Goal: Task Accomplishment & Management: Use online tool/utility

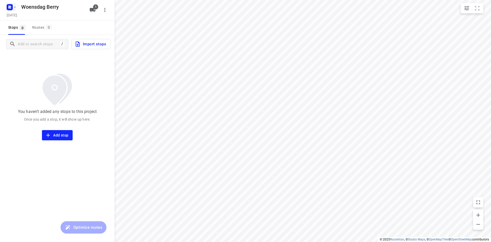
click at [9, 7] on icon "button" at bounding box center [8, 7] width 1 height 1
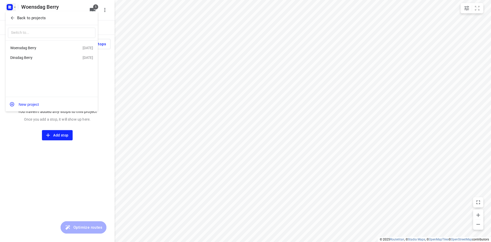
click at [33, 57] on div "Dinsdag Berry" at bounding box center [39, 58] width 59 height 4
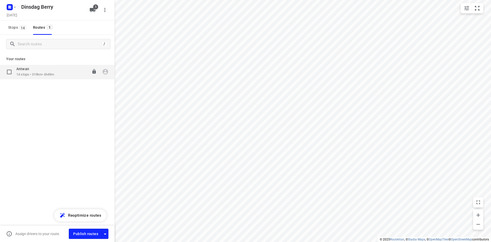
click at [54, 72] on div "Antwan" at bounding box center [35, 70] width 38 height 6
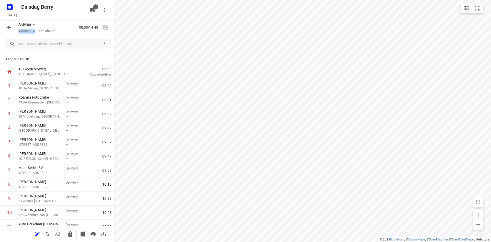
drag, startPoint x: 19, startPoint y: 30, endPoint x: 37, endPoint y: 32, distance: 17.7
click at [37, 32] on p "14 stops • 319km • 6h49m" at bounding box center [36, 31] width 37 height 5
click at [65, 32] on div "08:00-14:48" at bounding box center [84, 27] width 51 height 10
drag, startPoint x: 98, startPoint y: 27, endPoint x: 101, endPoint y: 27, distance: 3.1
click at [101, 27] on div "08:00-14:48" at bounding box center [84, 27] width 51 height 10
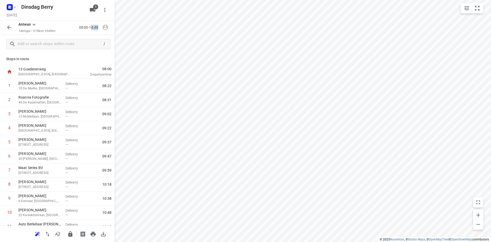
click at [91, 31] on div "08:00-14:48" at bounding box center [84, 27] width 51 height 10
click at [14, 23] on div at bounding box center [9, 27] width 10 height 10
click at [10, 33] on div "Antwan 14 stops • 319km • 6h49m 08:00-14:48" at bounding box center [57, 27] width 115 height 14
click at [10, 28] on icon "button" at bounding box center [9, 27] width 6 height 6
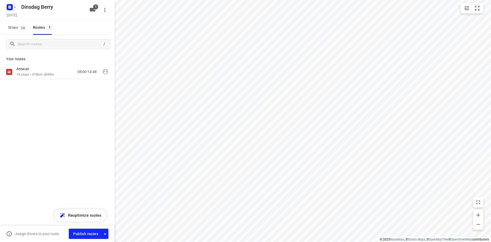
click at [9, 7] on icon "button" at bounding box center [10, 7] width 8 height 8
drag, startPoint x: 16, startPoint y: 14, endPoint x: 35, endPoint y: 6, distance: 20.5
click at [35, 6] on div "Back to projects ​ New project" at bounding box center [245, 121] width 491 height 242
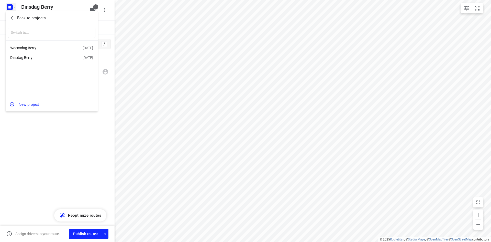
click at [40, 49] on div "Woensdag Berry" at bounding box center [39, 48] width 59 height 4
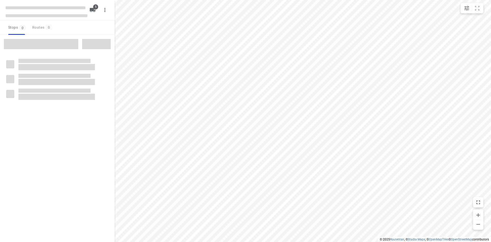
type input "distance"
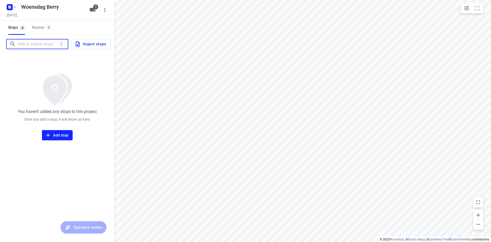
click at [33, 44] on input "Add or search stops" at bounding box center [38, 44] width 40 height 8
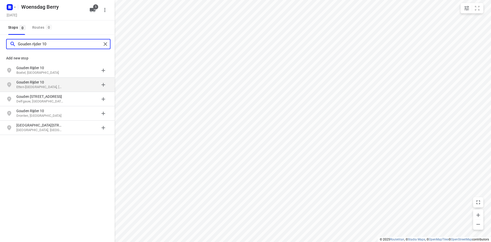
type input "Gouden rIjder 10"
click at [28, 87] on p "Etten-[GEOGRAPHIC_DATA], [GEOGRAPHIC_DATA]" at bounding box center [39, 87] width 47 height 5
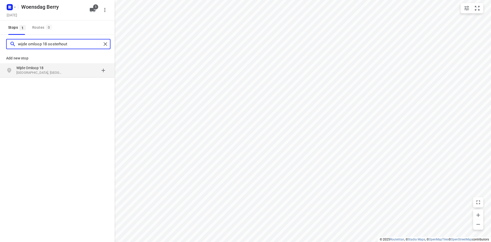
type input "wijde omloop 18 oosterhout"
click at [45, 73] on p "[GEOGRAPHIC_DATA], [GEOGRAPHIC_DATA]" at bounding box center [39, 72] width 47 height 5
type input "buitenerf 10 breda"
click at [34, 71] on p "[GEOGRAPHIC_DATA], [GEOGRAPHIC_DATA]" at bounding box center [39, 72] width 47 height 5
type input "beversprijken 15a"
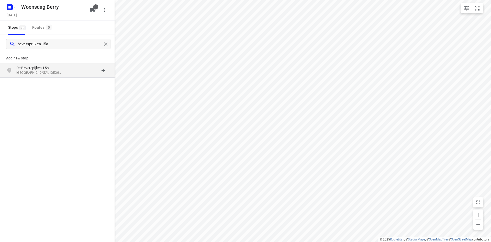
click at [38, 66] on p "De Beverspijken 15a" at bounding box center [39, 67] width 47 height 5
type input "[STREET_ADDRESS]"
click at [30, 68] on p "[STREET_ADDRESS]" at bounding box center [39, 67] width 47 height 5
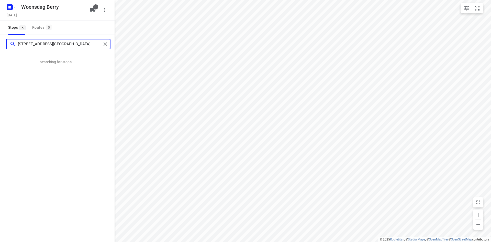
type input "[STREET_ADDRESS][GEOGRAPHIC_DATA]"
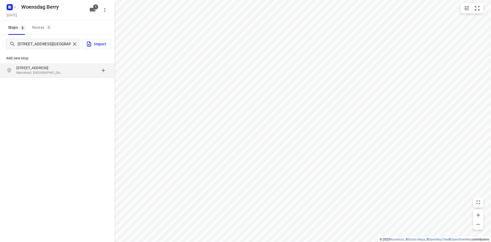
click at [42, 75] on p "Mariahout, [GEOGRAPHIC_DATA]" at bounding box center [39, 72] width 47 height 5
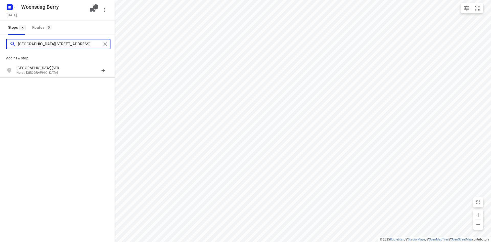
type input "[GEOGRAPHIC_DATA][STREET_ADDRESS]"
click at [42, 75] on p "Horst, [GEOGRAPHIC_DATA]" at bounding box center [39, 72] width 47 height 5
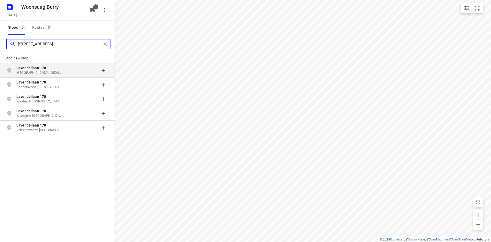
type input "[STREET_ADDRESS]"
click at [44, 66] on b "Lavendellaan 170" at bounding box center [31, 68] width 30 height 4
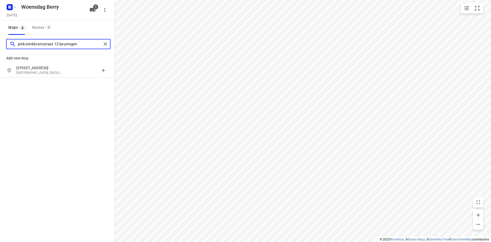
type input "pinksterbloemstraat 13 beuningen"
click at [44, 65] on p "[STREET_ADDRESS]" at bounding box center [39, 67] width 47 height 5
type input "van der landelaan 4 [GEOGRAPHIC_DATA]"
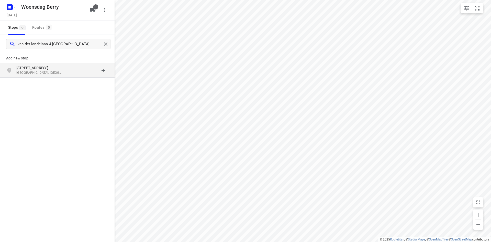
click at [47, 67] on p "[STREET_ADDRESS]" at bounding box center [39, 67] width 47 height 5
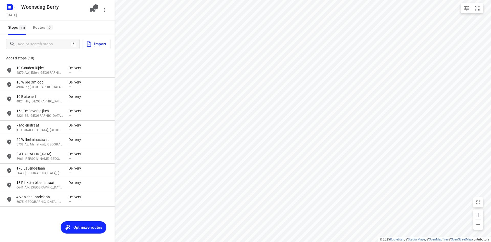
click at [67, 26] on div "Stops 10 Routes 0" at bounding box center [57, 27] width 115 height 14
click at [86, 13] on div "[DATE]" at bounding box center [47, 15] width 82 height 7
click at [90, 10] on icon "button" at bounding box center [93, 10] width 6 height 4
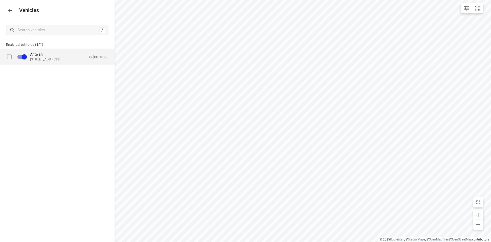
click at [94, 63] on div "Antwan [STREET_ADDRESS] 08:00-16:00" at bounding box center [61, 57] width 94 height 16
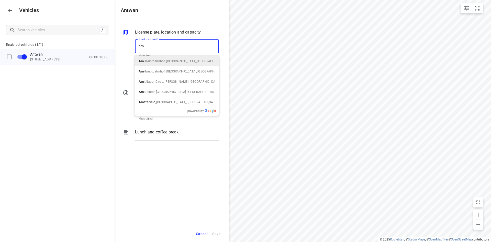
type input "a"
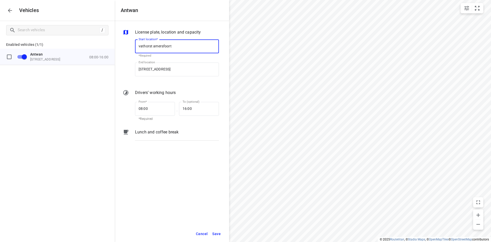
type input "vathorst amersfoort"
click at [150, 46] on input "Start location*" at bounding box center [177, 46] width 84 height 14
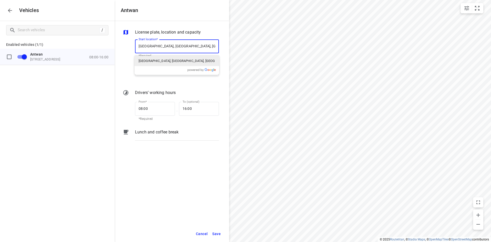
type input "[GEOGRAPHIC_DATA], [GEOGRAPHIC_DATA], [GEOGRAPHIC_DATA]"
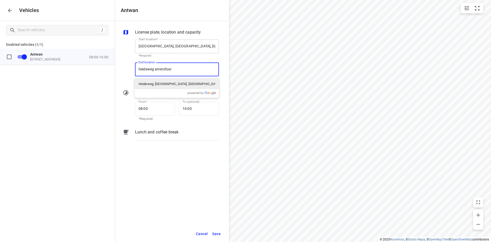
type input "[DEMOGRAPHIC_DATA] [GEOGRAPHIC_DATA]"
type input "[GEOGRAPHIC_DATA], [GEOGRAPHIC_DATA], [GEOGRAPHIC_DATA]"
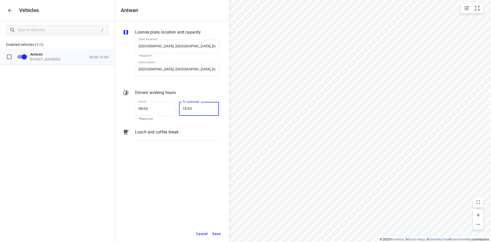
type input "16:30"
click at [215, 233] on span "Save" at bounding box center [216, 234] width 8 height 6
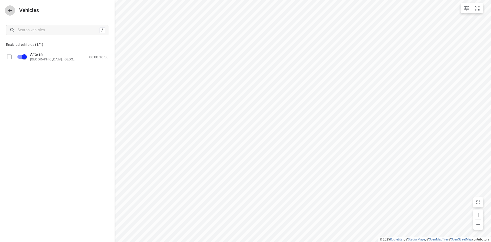
click at [9, 11] on icon "button" at bounding box center [10, 10] width 6 height 6
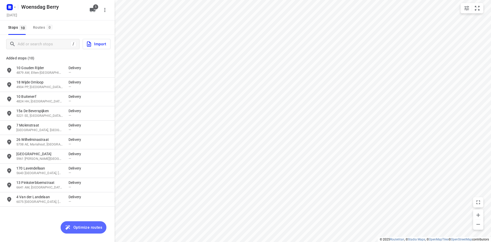
click at [87, 226] on span "Optimize routes" at bounding box center [87, 227] width 29 height 7
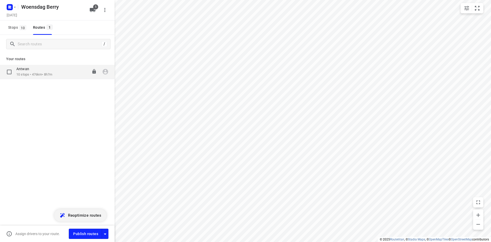
click at [50, 78] on div "Antwan 10 stops • 476km • 8h7m 08:00-16:07" at bounding box center [57, 72] width 115 height 14
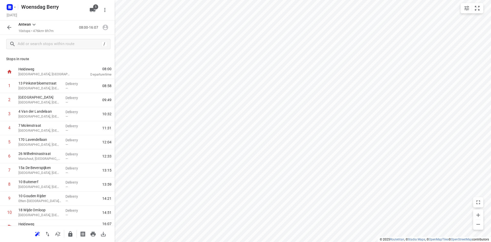
click at [58, 64] on div "Stops in [GEOGRAPHIC_DATA], [GEOGRAPHIC_DATA] 08:00 Departure time 1 13 Pinkste…" at bounding box center [57, 139] width 115 height 172
click at [39, 87] on p "[GEOGRAPHIC_DATA], [GEOGRAPHIC_DATA]" at bounding box center [39, 88] width 43 height 5
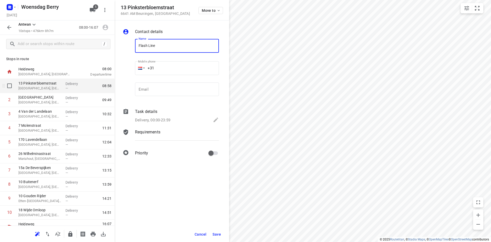
type input "Flash Line"
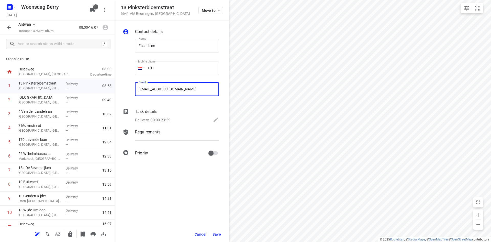
type input "[EMAIL_ADDRESS][DOMAIN_NAME]"
click at [216, 233] on span "Save" at bounding box center [217, 234] width 8 height 4
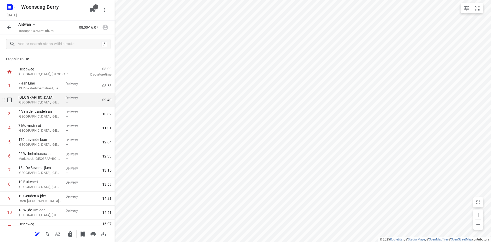
click at [33, 105] on p "[GEOGRAPHIC_DATA], [GEOGRAPHIC_DATA]" at bounding box center [39, 102] width 43 height 5
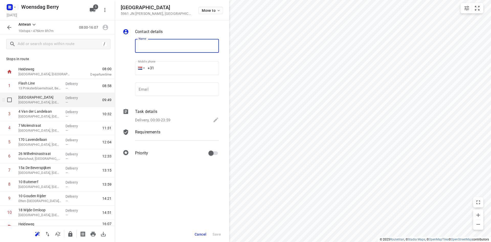
type input "f"
type input "[PERSON_NAME]"
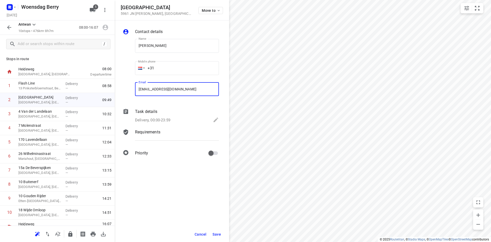
type input "[EMAIL_ADDRESS][DOMAIN_NAME]"
click at [220, 233] on span "Save" at bounding box center [217, 234] width 8 height 4
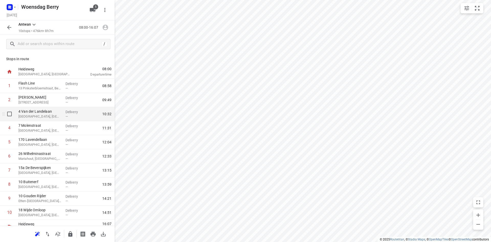
click at [42, 118] on p "[GEOGRAPHIC_DATA], [GEOGRAPHIC_DATA]" at bounding box center [39, 116] width 43 height 5
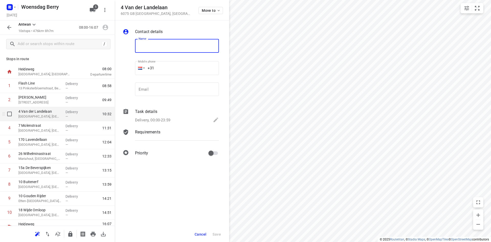
type input "a"
type input "[PERSON_NAME]"
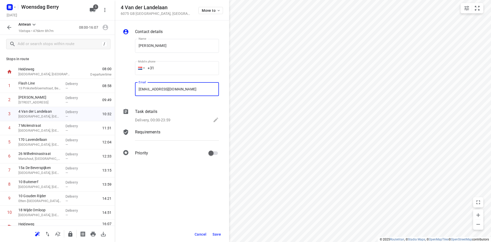
type input "[EMAIL_ADDRESS][DOMAIN_NAME]"
click at [216, 233] on span "Save" at bounding box center [217, 234] width 8 height 4
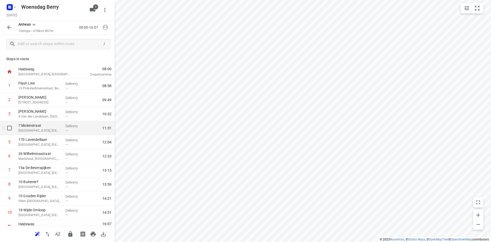
click at [30, 129] on p "[GEOGRAPHIC_DATA], [GEOGRAPHIC_DATA]" at bounding box center [39, 130] width 43 height 5
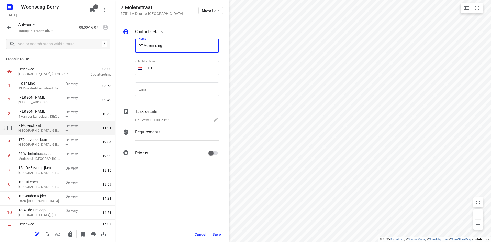
type input "PT Advertising"
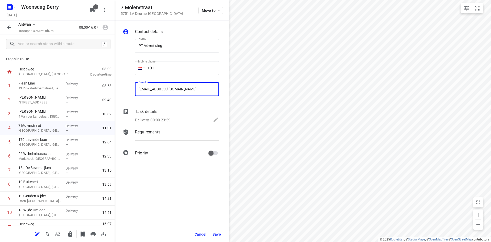
type input "[EMAIL_ADDRESS][DOMAIN_NAME]"
click at [221, 233] on button "Save" at bounding box center [217, 234] width 13 height 9
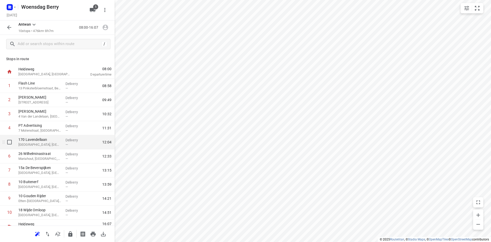
click at [53, 148] on div "170 Lavendellaan [GEOGRAPHIC_DATA], [GEOGRAPHIC_DATA]" at bounding box center [39, 142] width 47 height 14
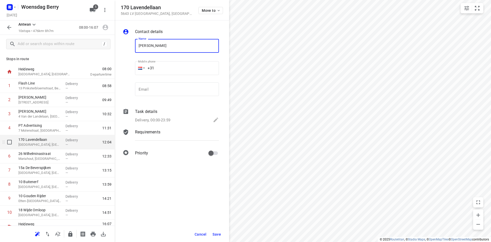
type input "[PERSON_NAME]"
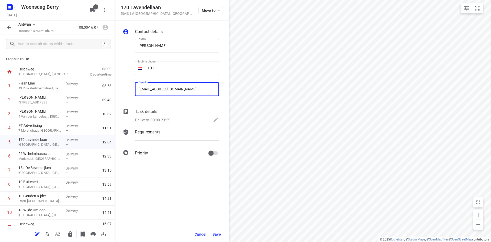
type input "[EMAIL_ADDRESS][DOMAIN_NAME]"
click at [216, 235] on span "Save" at bounding box center [217, 234] width 8 height 4
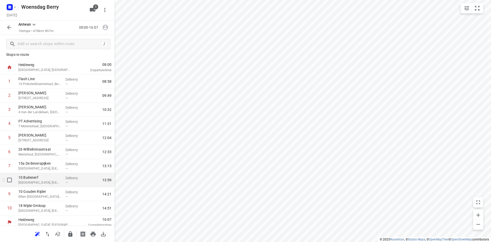
scroll to position [8, 0]
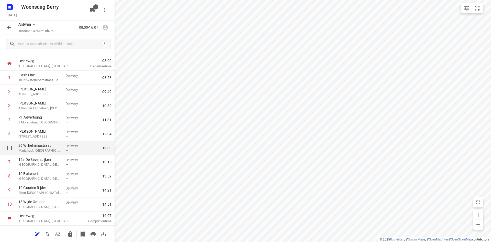
click at [42, 150] on p "Mariahout, [GEOGRAPHIC_DATA]" at bounding box center [39, 150] width 43 height 5
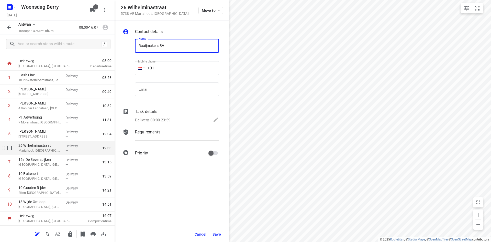
type input "Raaijmakers BV"
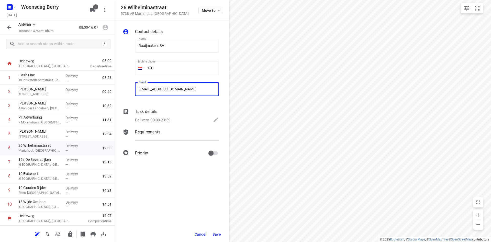
type input "[EMAIL_ADDRESS][DOMAIN_NAME]"
click at [216, 235] on span "Save" at bounding box center [217, 234] width 8 height 4
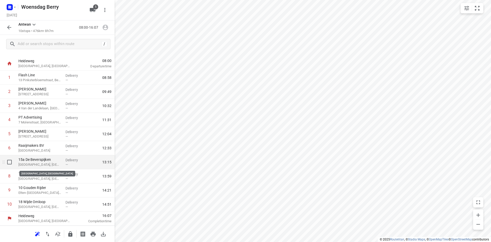
click at [39, 163] on p "[GEOGRAPHIC_DATA], [GEOGRAPHIC_DATA]" at bounding box center [39, 164] width 43 height 5
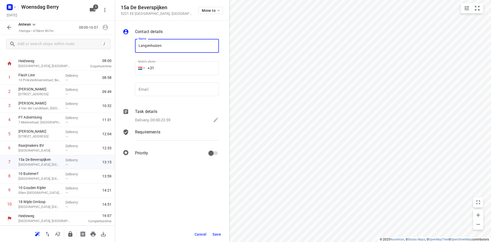
type input "Langenhuizen Interieurbouw"
click at [174, 88] on input "email" at bounding box center [177, 89] width 84 height 14
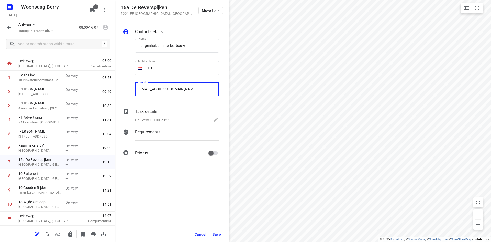
type input "[EMAIL_ADDRESS][DOMAIN_NAME]"
click at [219, 231] on button "Save" at bounding box center [217, 234] width 13 height 9
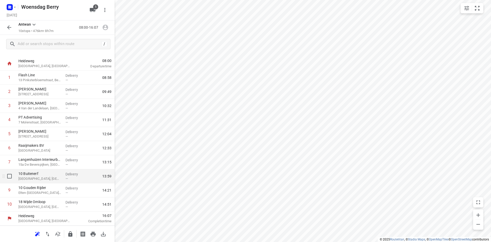
click at [50, 175] on p "10 Buitenerf" at bounding box center [39, 173] width 43 height 5
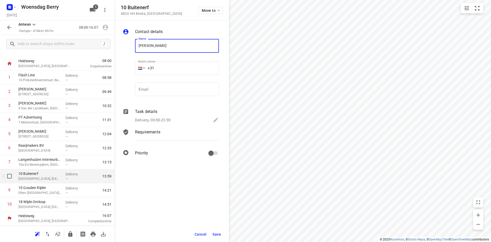
type input "[PERSON_NAME]"
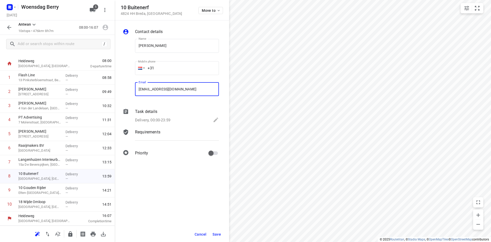
type input "[EMAIL_ADDRESS][DOMAIN_NAME]"
click at [221, 236] on button "Save" at bounding box center [217, 234] width 13 height 9
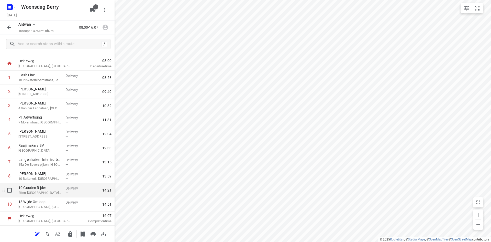
click at [60, 188] on p "10 Gouden Rijder" at bounding box center [39, 187] width 43 height 5
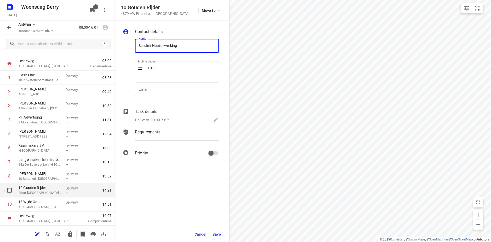
type input "Sundert Houtbewerking"
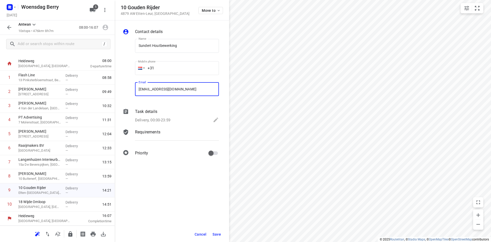
type input "[EMAIL_ADDRESS][DOMAIN_NAME]"
click at [219, 234] on span "Save" at bounding box center [217, 234] width 8 height 4
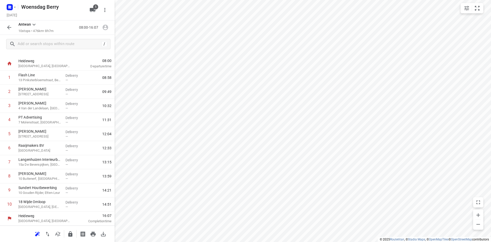
click at [42, 213] on div "[GEOGRAPHIC_DATA], [GEOGRAPHIC_DATA]" at bounding box center [44, 218] width 57 height 14
click at [42, 203] on p "18 Wijde Omloop" at bounding box center [39, 201] width 43 height 5
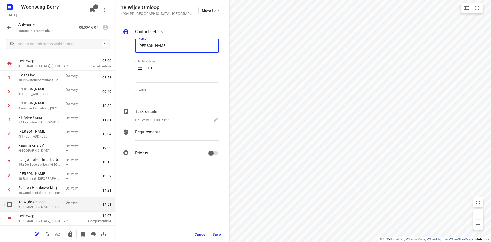
type input "[PERSON_NAME]"
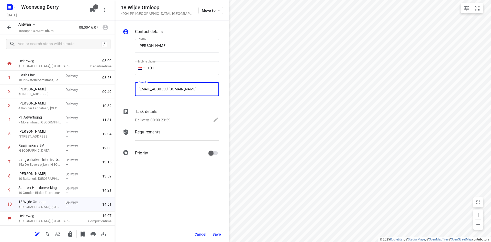
type input "[EMAIL_ADDRESS][DOMAIN_NAME]"
click at [215, 231] on button "Save" at bounding box center [217, 234] width 13 height 9
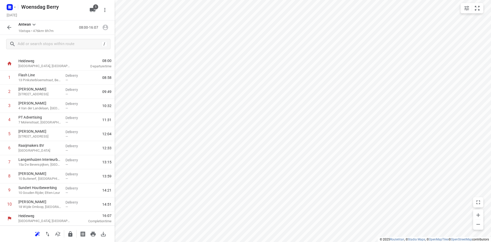
click at [7, 26] on icon "button" at bounding box center [9, 27] width 6 height 6
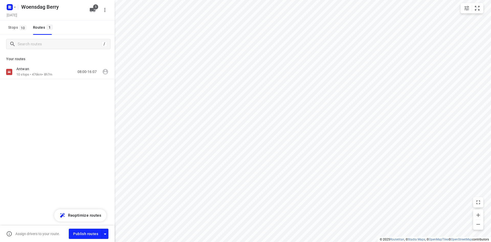
click at [16, 2] on div at bounding box center [11, 7] width 12 height 10
click at [16, 7] on icon "button" at bounding box center [15, 7] width 4 height 4
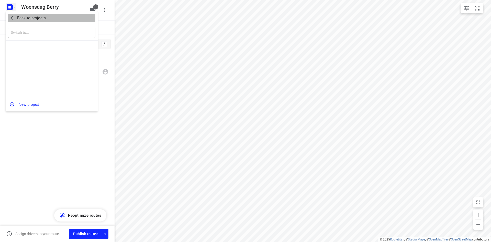
click at [22, 16] on p "Back to projects" at bounding box center [31, 18] width 29 height 6
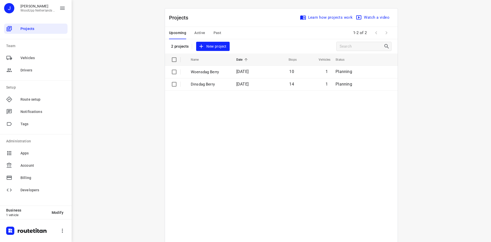
click at [142, 45] on div "i © 2025 Routetitan , © Stadia Maps , © OpenMapTiles © OpenStreetMap contributo…" at bounding box center [282, 121] width 420 height 242
click at [216, 45] on span "New project" at bounding box center [212, 46] width 27 height 6
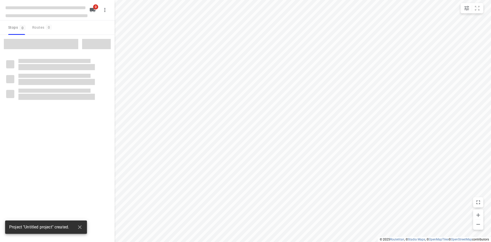
type input "distance"
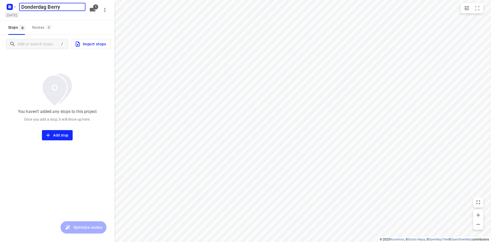
type input "Donderdag Berry"
click at [19, 16] on h5 "[DATE]" at bounding box center [12, 15] width 15 height 6
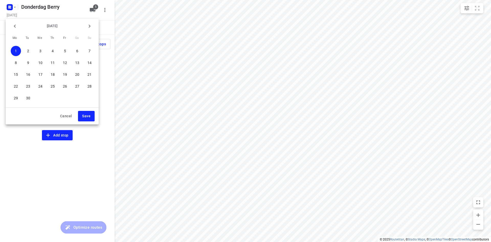
click at [52, 52] on p "4" at bounding box center [53, 50] width 2 height 5
click at [91, 118] on button "Save" at bounding box center [86, 116] width 17 height 10
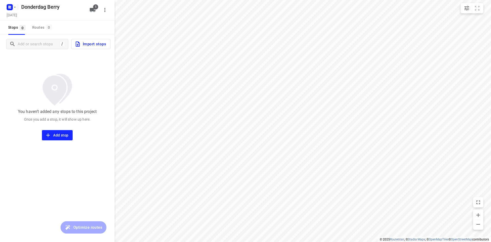
click at [64, 22] on div "Stops 0 Routes 0" at bounding box center [57, 27] width 115 height 14
click at [37, 42] on input "Add or search stops" at bounding box center [38, 44] width 40 height 8
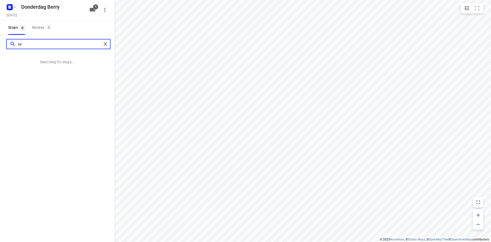
type input "s"
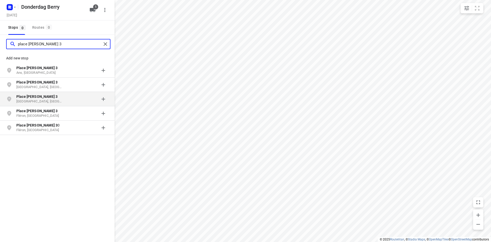
type input "place [PERSON_NAME] 3"
click at [37, 100] on p "[GEOGRAPHIC_DATA], [GEOGRAPHIC_DATA]" at bounding box center [39, 101] width 47 height 5
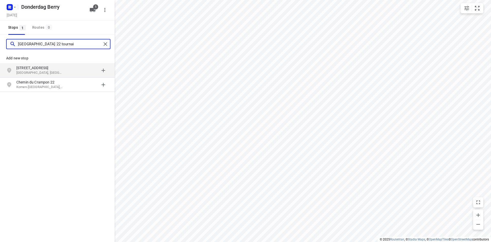
type input "[GEOGRAPHIC_DATA] 22 tournai"
click at [42, 68] on p "[STREET_ADDRESS]" at bounding box center [39, 67] width 47 height 5
type input "[GEOGRAPHIC_DATA] 20 nivelles"
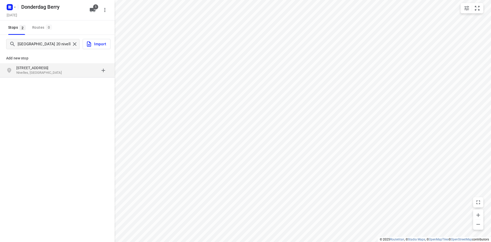
click at [42, 69] on p "[STREET_ADDRESS]" at bounding box center [39, 67] width 47 height 5
type input "[STREET_ADDRESS] temse"
click at [56, 72] on p "Temse, [GEOGRAPHIC_DATA]" at bounding box center [39, 72] width 47 height 5
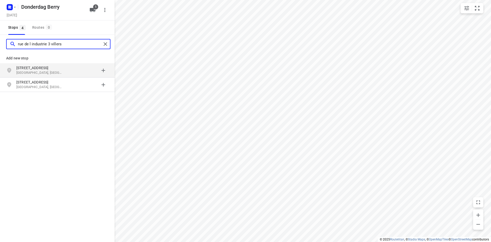
type input "rue de l industrie 3 villers"
click at [35, 70] on p "[STREET_ADDRESS]" at bounding box center [39, 67] width 47 height 5
type input "stadsestraat 51 olen"
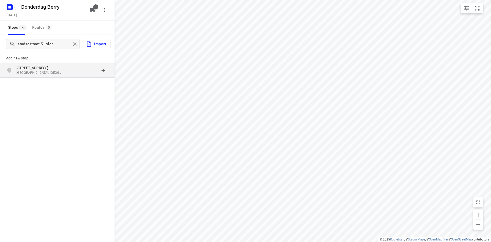
click at [44, 74] on p "[GEOGRAPHIC_DATA], [GEOGRAPHIC_DATA]" at bounding box center [39, 72] width 47 height 5
type input "steendriesen 13 tessenderlo"
click at [43, 74] on p "Tessenderlo-[GEOGRAPHIC_DATA], [GEOGRAPHIC_DATA]" at bounding box center [39, 72] width 47 height 5
type input "bilgenboom 2 gullegem"
click at [42, 75] on div "Bilgenboom 2 Gullegem Wevelgem, [GEOGRAPHIC_DATA]" at bounding box center [42, 70] width 52 height 10
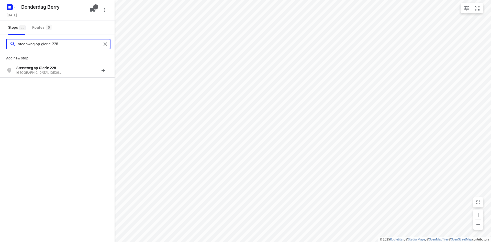
type input "steenweg op gierle 228"
click at [42, 76] on div "[STREET_ADDRESS]" at bounding box center [57, 70] width 115 height 14
type input "[STREET_ADDRESS]"
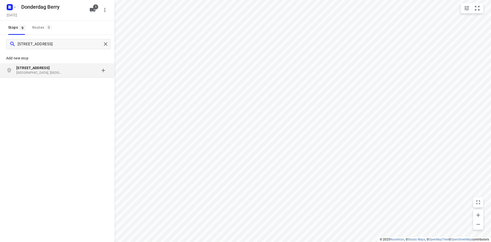
click at [43, 72] on p "[GEOGRAPHIC_DATA], [GEOGRAPHIC_DATA]" at bounding box center [39, 72] width 47 height 5
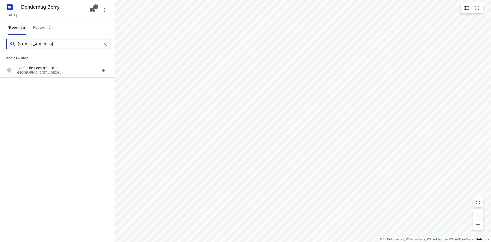
type input "[STREET_ADDRESS]"
click at [43, 72] on p "[GEOGRAPHIC_DATA], [GEOGRAPHIC_DATA]" at bounding box center [39, 72] width 47 height 5
type input "nijverheidslaan 64 deerlijk"
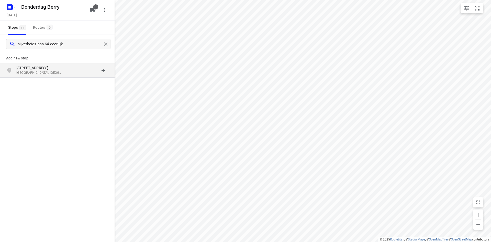
click at [26, 71] on p "[GEOGRAPHIC_DATA], [GEOGRAPHIC_DATA]" at bounding box center [39, 72] width 47 height 5
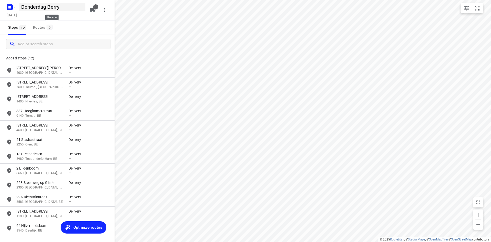
click at [41, 8] on h5 "Donderdag Berry" at bounding box center [52, 7] width 66 height 8
click at [45, 7] on input "Donderdag Berry" at bounding box center [52, 7] width 66 height 8
click at [47, 8] on input "Donderdag Berry" at bounding box center [52, 7] width 66 height 8
type input "Donderdag [PERSON_NAME]"
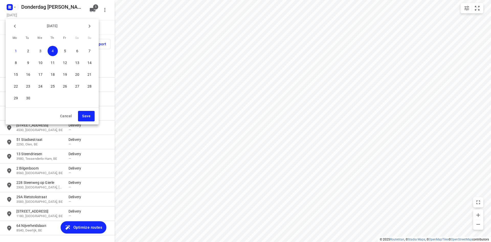
click at [52, 51] on p "4" at bounding box center [53, 50] width 2 height 5
click at [89, 115] on span "Save" at bounding box center [86, 116] width 8 height 6
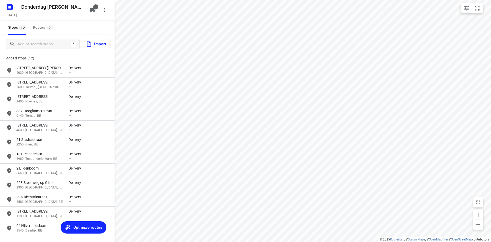
click at [87, 25] on div "Stops 12 Routes 0" at bounding box center [57, 27] width 115 height 14
click at [81, 224] on span "Optimize routes" at bounding box center [87, 227] width 29 height 7
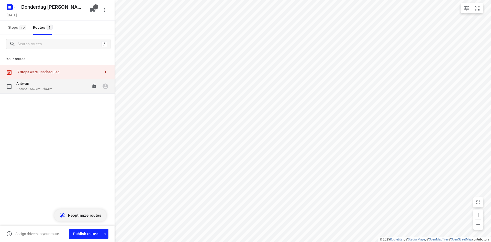
click at [50, 90] on p "5 stops • 567km • 7h44m" at bounding box center [34, 89] width 36 height 5
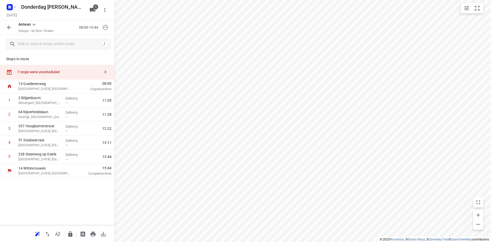
click at [71, 72] on div "7 stops were unscheduled" at bounding box center [58, 72] width 83 height 4
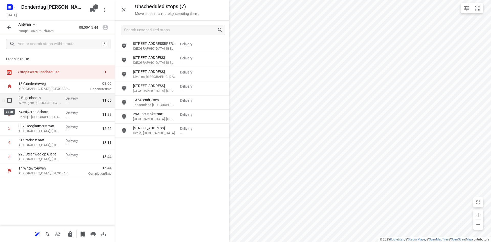
click at [9, 101] on input "checkbox" at bounding box center [9, 100] width 10 height 10
checkbox input "true"
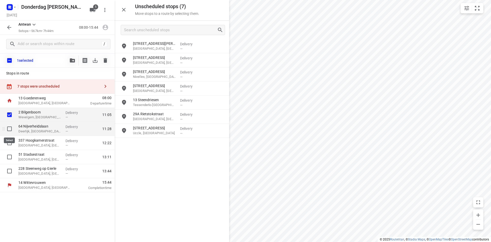
click at [8, 126] on input "checkbox" at bounding box center [9, 129] width 10 height 10
checkbox input "true"
click at [105, 62] on icon "button" at bounding box center [106, 60] width 4 height 5
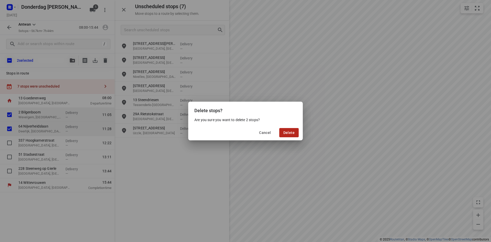
click at [291, 132] on span "Delete" at bounding box center [289, 133] width 11 height 4
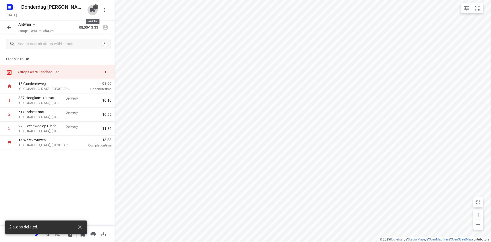
click at [91, 13] on icon "button" at bounding box center [93, 10] width 6 height 6
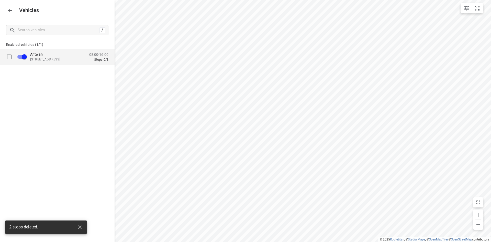
click at [105, 60] on p "Stops 0/3" at bounding box center [98, 59] width 19 height 4
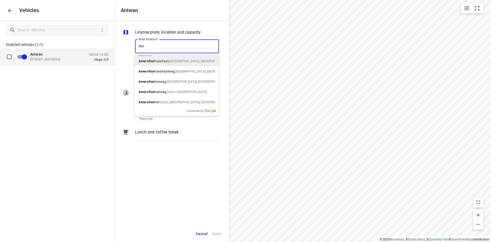
type input "A"
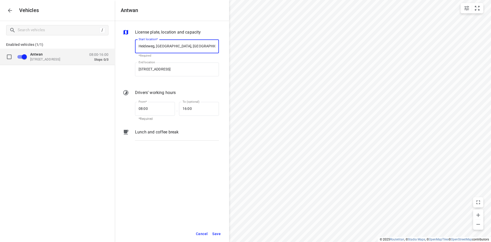
type input "[GEOGRAPHIC_DATA], [GEOGRAPHIC_DATA], [GEOGRAPHIC_DATA]"
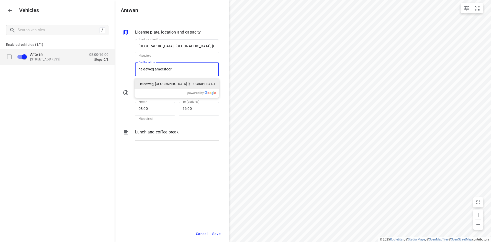
type input "[DEMOGRAPHIC_DATA] [GEOGRAPHIC_DATA]"
type input "[GEOGRAPHIC_DATA], [GEOGRAPHIC_DATA], [GEOGRAPHIC_DATA]"
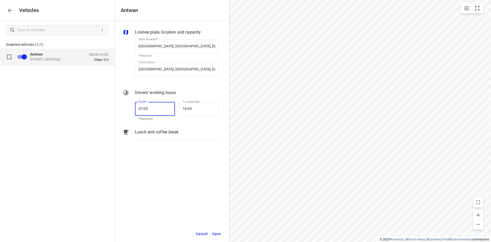
type input "07:00"
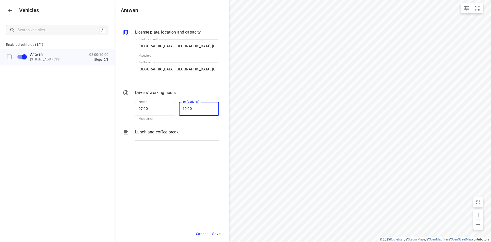
type input "19:00"
click at [219, 233] on span "Save" at bounding box center [216, 234] width 8 height 6
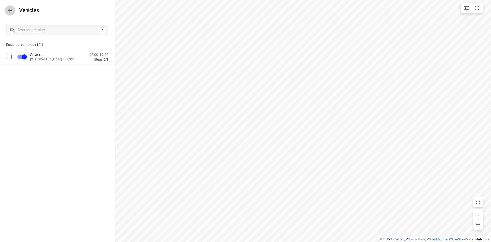
click at [8, 14] on button "button" at bounding box center [10, 10] width 10 height 10
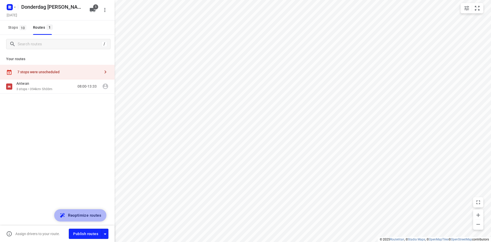
click at [84, 221] on button "Reoptimize routes" at bounding box center [80, 215] width 52 height 12
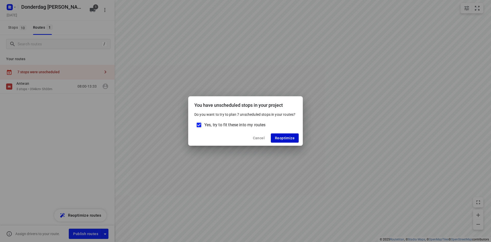
click at [287, 136] on span "Reoptimize" at bounding box center [285, 138] width 20 height 4
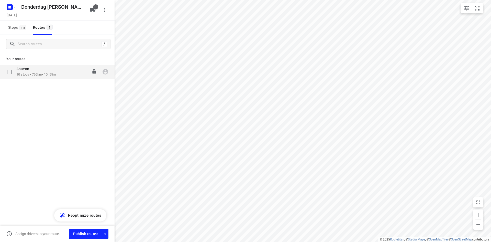
click at [50, 77] on div "Antwan 10 stops • 766km • 10h55m 07:00-17:55" at bounding box center [57, 72] width 115 height 14
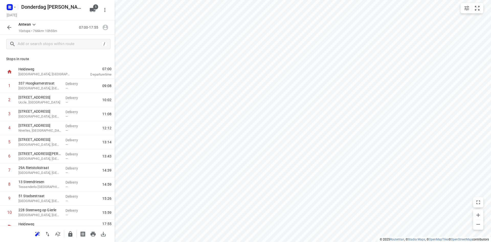
click at [46, 50] on div "/" at bounding box center [57, 44] width 115 height 18
click at [47, 49] on div "/" at bounding box center [58, 44] width 104 height 10
click at [47, 43] on input "text" at bounding box center [64, 44] width 92 height 8
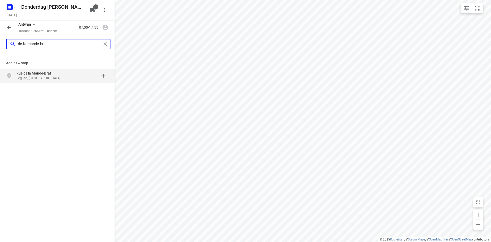
type input "de la mande brat"
click at [46, 77] on p "Léglise, [GEOGRAPHIC_DATA]" at bounding box center [39, 78] width 47 height 5
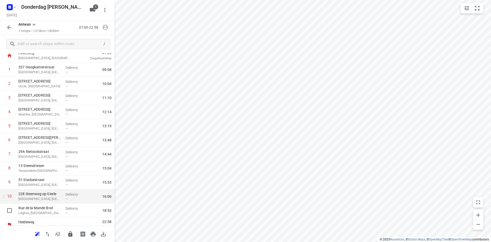
scroll to position [22, 0]
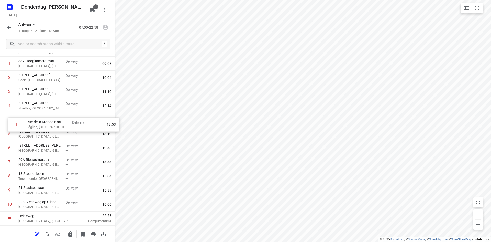
drag, startPoint x: 29, startPoint y: 204, endPoint x: 37, endPoint y: 118, distance: 86.1
click at [38, 118] on div "1 337 [STREET_ADDRESS] Delivery — 09:08 [GEOGRAPHIC_DATA], [GEOGRAPHIC_DATA] De…" at bounding box center [57, 134] width 115 height 155
click at [8, 121] on input "checkbox" at bounding box center [9, 120] width 10 height 10
checkbox input "true"
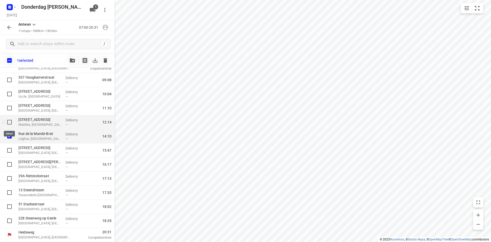
scroll to position [20, 0]
click at [106, 60] on icon "button" at bounding box center [106, 60] width 4 height 5
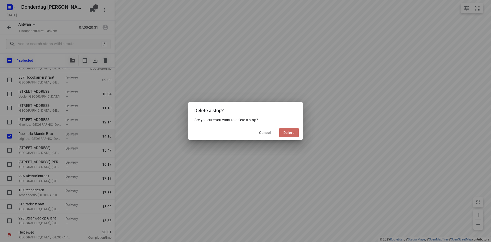
click at [282, 134] on button "Delete" at bounding box center [289, 132] width 19 height 9
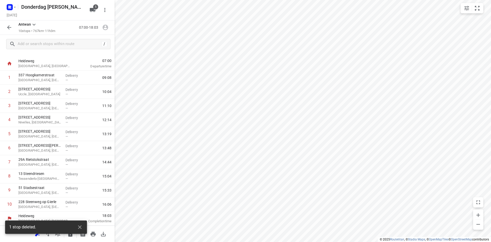
scroll to position [8, 0]
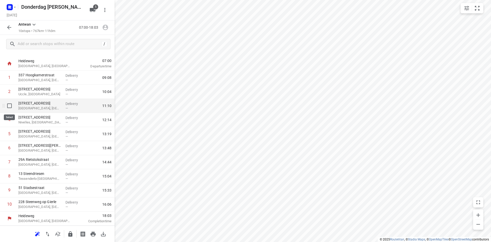
click at [8, 105] on input "checkbox" at bounding box center [9, 106] width 10 height 10
checkbox input "true"
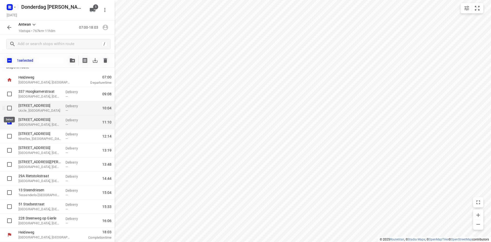
scroll to position [6, 0]
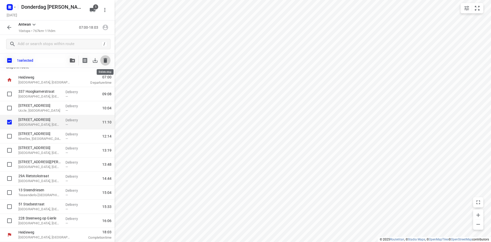
click at [102, 61] on icon "button" at bounding box center [105, 60] width 6 height 6
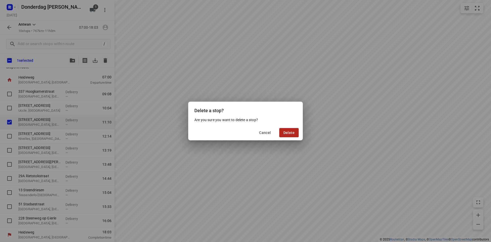
click at [282, 134] on button "Delete" at bounding box center [289, 132] width 19 height 9
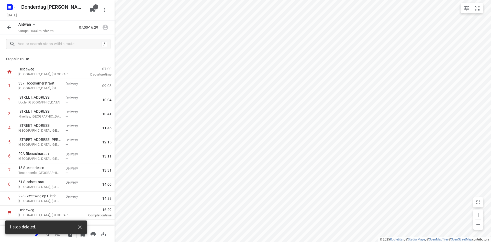
scroll to position [0, 0]
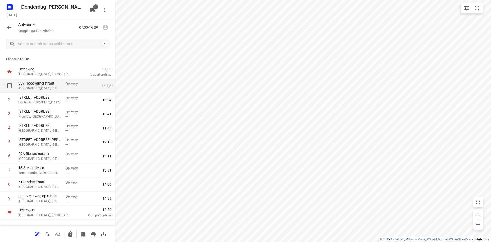
click at [46, 89] on p "[GEOGRAPHIC_DATA], [GEOGRAPHIC_DATA]" at bounding box center [39, 88] width 43 height 5
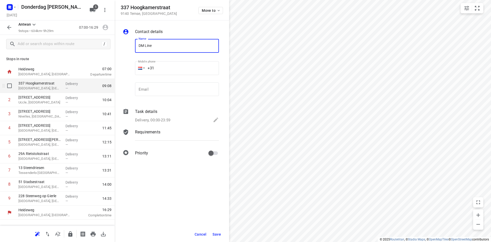
type input "DM Line"
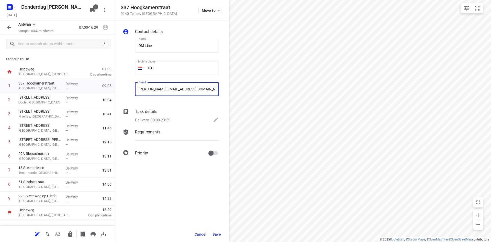
type input "[PERSON_NAME][EMAIL_ADDRESS][DOMAIN_NAME]"
click at [217, 235] on span "Save" at bounding box center [217, 234] width 8 height 4
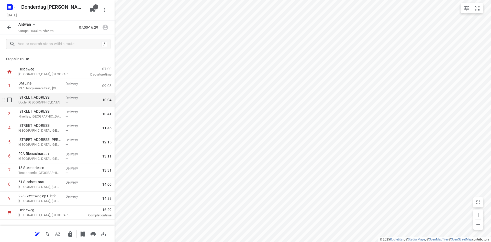
click at [31, 102] on p "Uccle, [GEOGRAPHIC_DATA]" at bounding box center [39, 102] width 43 height 5
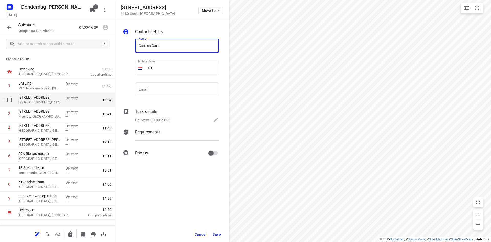
type input "Care en Cure"
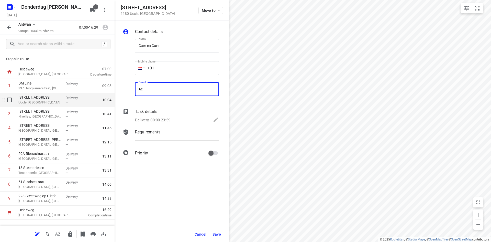
type input "A"
type input "[EMAIL_ADDRESS][DOMAIN_NAME]"
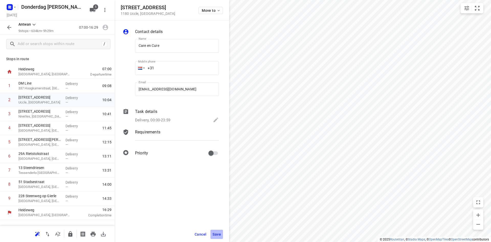
click at [218, 233] on span "Save" at bounding box center [217, 234] width 8 height 4
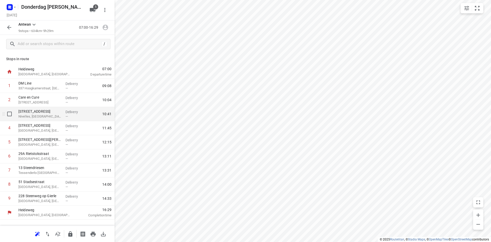
click at [52, 114] on p "[STREET_ADDRESS]" at bounding box center [39, 111] width 43 height 5
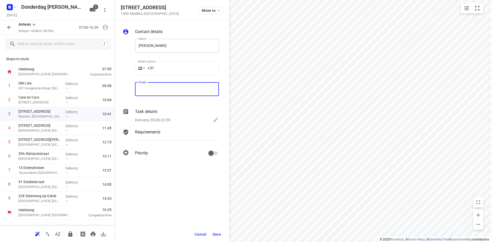
click at [152, 46] on input "[PERSON_NAME]" at bounding box center [177, 46] width 84 height 14
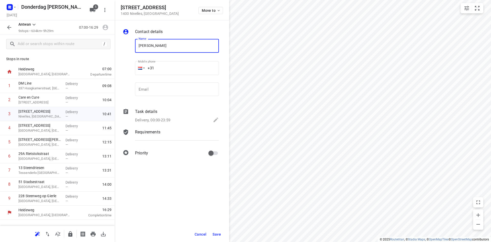
click at [154, 45] on input "[PERSON_NAME]" at bounding box center [177, 46] width 84 height 14
click at [156, 47] on input "[PERSON_NAME]" at bounding box center [177, 46] width 84 height 14
type input "[PERSON_NAME]"
click at [170, 88] on input "email" at bounding box center [177, 89] width 84 height 14
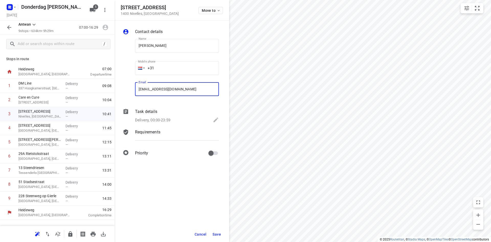
type input "[EMAIL_ADDRESS][DOMAIN_NAME]"
click at [219, 233] on span "Save" at bounding box center [217, 234] width 8 height 4
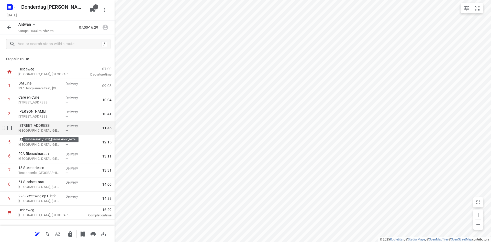
click at [38, 130] on p "[GEOGRAPHIC_DATA], [GEOGRAPHIC_DATA]" at bounding box center [39, 130] width 43 height 5
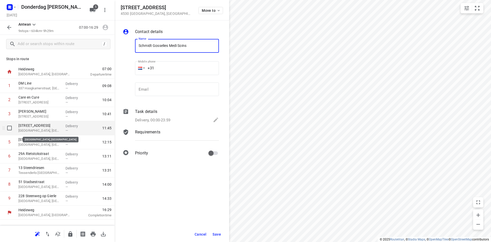
type input "Schmidt Gosselies Medi Soins"
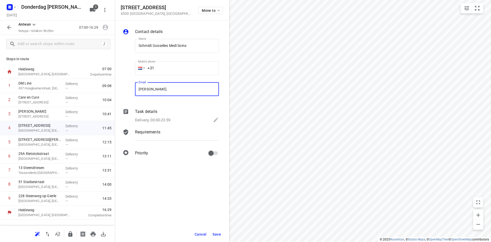
type input "[EMAIL_ADDRESS][DOMAIN_NAME]"
click at [213, 234] on span "Save" at bounding box center [217, 234] width 8 height 4
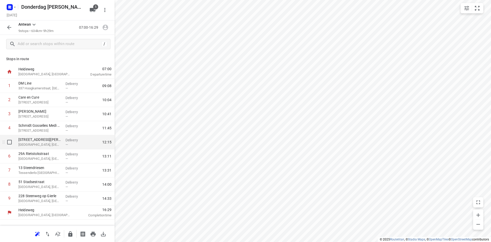
click at [47, 144] on p "[GEOGRAPHIC_DATA], [GEOGRAPHIC_DATA]" at bounding box center [39, 144] width 43 height 5
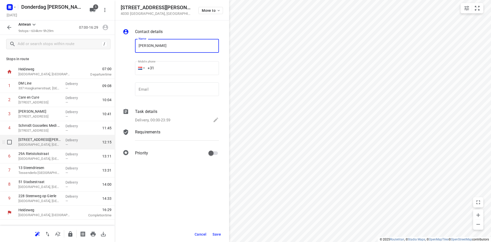
type input "[PERSON_NAME]"
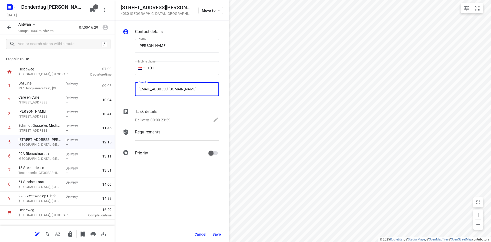
type input "[EMAIL_ADDRESS][DOMAIN_NAME]"
click at [213, 230] on button "Save" at bounding box center [217, 234] width 13 height 9
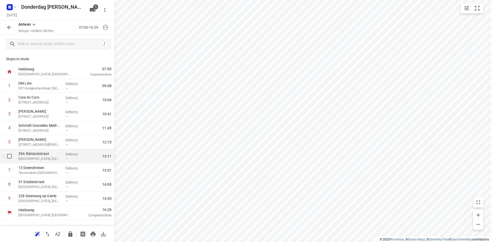
click at [47, 157] on p "[GEOGRAPHIC_DATA], [GEOGRAPHIC_DATA]" at bounding box center [39, 158] width 43 height 5
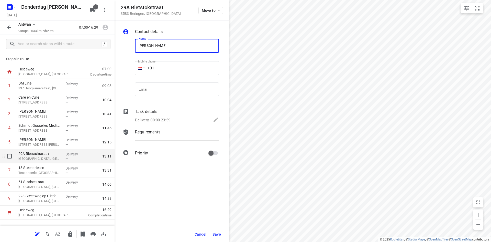
type input "[PERSON_NAME]"
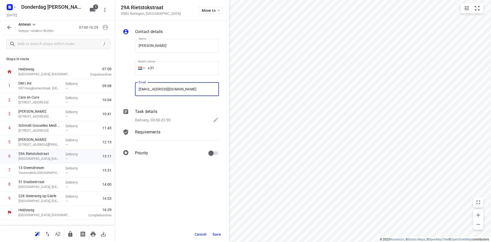
type input "[EMAIL_ADDRESS][DOMAIN_NAME]"
click at [212, 234] on button "Save" at bounding box center [217, 234] width 13 height 9
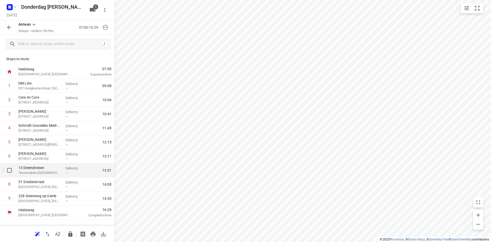
click at [59, 170] on p "13 Steendriesen" at bounding box center [39, 167] width 43 height 5
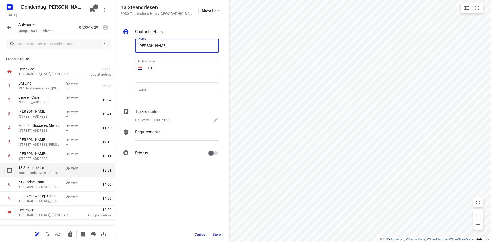
type input "[PERSON_NAME]"
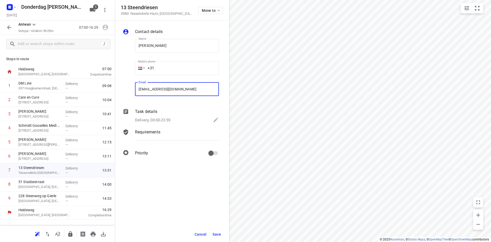
type input "[EMAIL_ADDRESS][DOMAIN_NAME]"
click at [218, 233] on span "Save" at bounding box center [217, 234] width 8 height 4
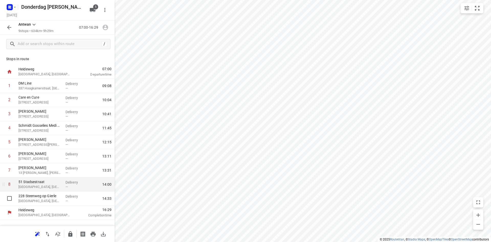
drag, startPoint x: 54, startPoint y: 194, endPoint x: 53, endPoint y: 189, distance: 5.0
click at [54, 193] on div "1 DM Line 337 Hoogkamerstraat, Temse Delivery — 09:08 2 Care en Cure [STREET_AD…" at bounding box center [57, 142] width 115 height 127
click at [48, 183] on p "51 Stadsestraat" at bounding box center [39, 181] width 43 height 5
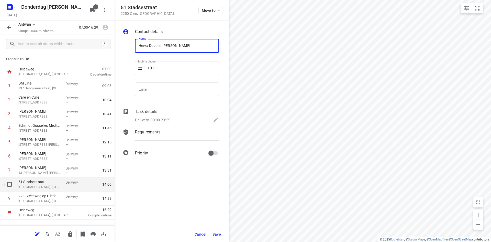
type input "Herva Doublet [PERSON_NAME]"
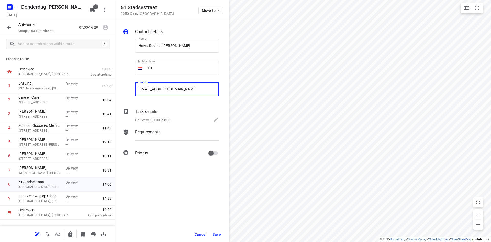
type input "[EMAIL_ADDRESS][DOMAIN_NAME]"
click at [217, 236] on span "Save" at bounding box center [217, 234] width 8 height 4
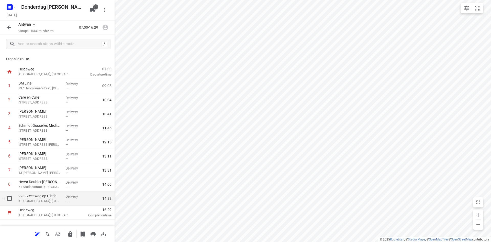
click at [37, 201] on p "[GEOGRAPHIC_DATA], [GEOGRAPHIC_DATA]" at bounding box center [39, 200] width 43 height 5
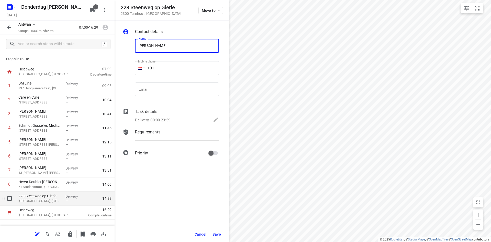
type input "[PERSON_NAME]"
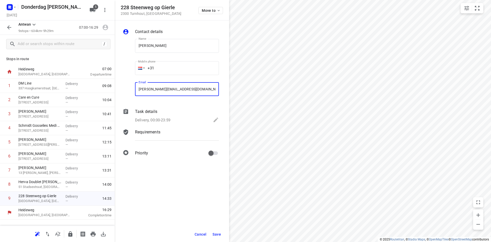
type input "[PERSON_NAME][EMAIL_ADDRESS][DOMAIN_NAME]"
click at [220, 234] on span "Save" at bounding box center [217, 234] width 8 height 4
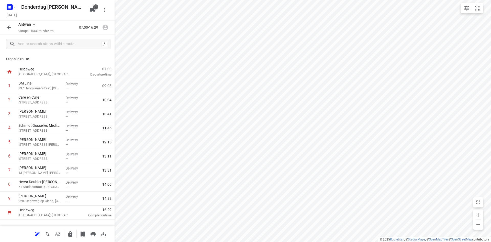
click at [8, 24] on button "button" at bounding box center [9, 27] width 10 height 10
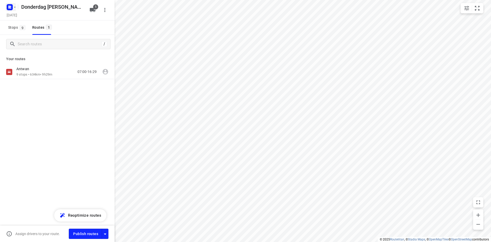
click at [13, 4] on icon "button" at bounding box center [10, 7] width 8 height 8
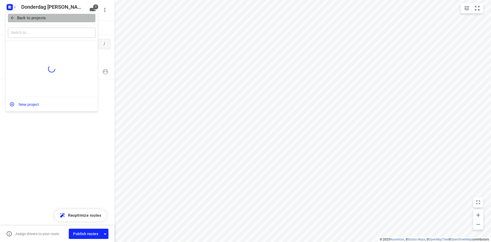
click at [19, 18] on p "Back to projects" at bounding box center [31, 18] width 29 height 6
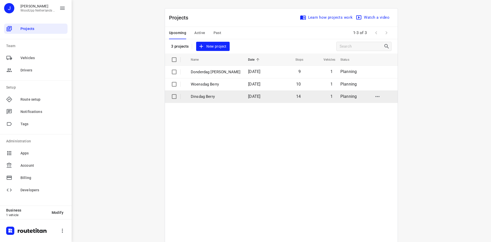
click at [207, 97] on p "Dinsdag Berry" at bounding box center [216, 97] width 50 height 6
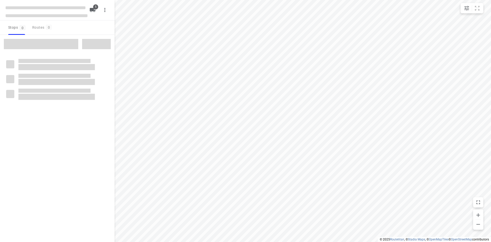
type input "distance"
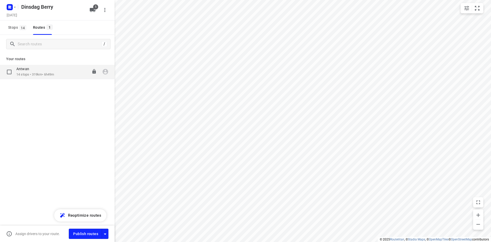
click at [42, 71] on div "Antwan" at bounding box center [35, 70] width 38 height 6
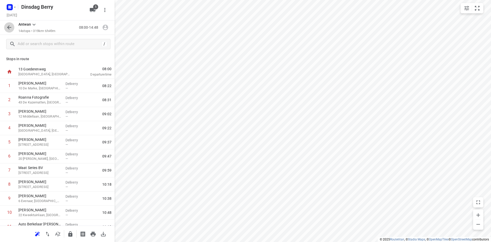
click at [8, 28] on icon "button" at bounding box center [9, 27] width 4 height 4
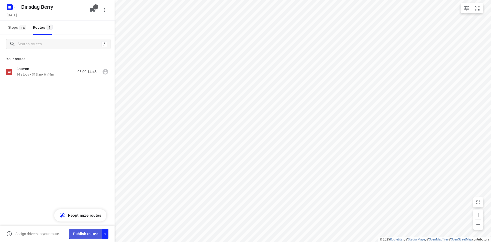
click at [90, 237] on button "Publish routes" at bounding box center [85, 234] width 33 height 10
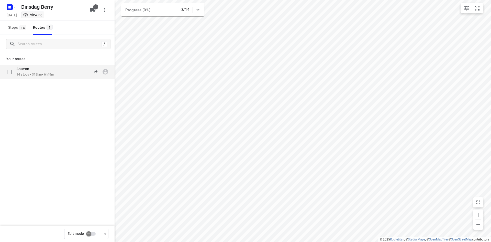
click at [51, 74] on p "14 stops • 319km • 6h49m" at bounding box center [35, 74] width 38 height 5
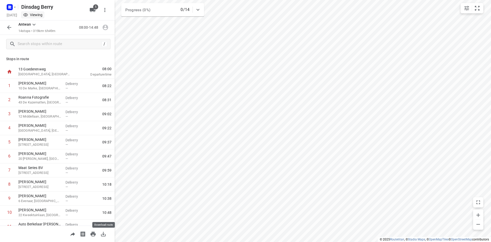
click at [105, 237] on icon "button" at bounding box center [103, 234] width 6 height 6
click at [10, 26] on icon "button" at bounding box center [9, 27] width 6 height 6
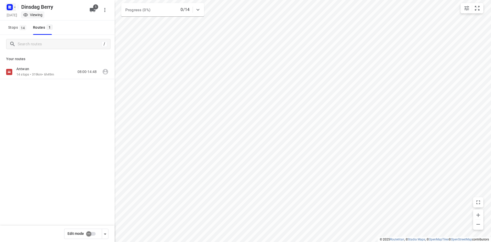
click at [11, 6] on rect "button" at bounding box center [10, 7] width 6 height 6
click at [18, 16] on p "Back to projects" at bounding box center [31, 18] width 29 height 6
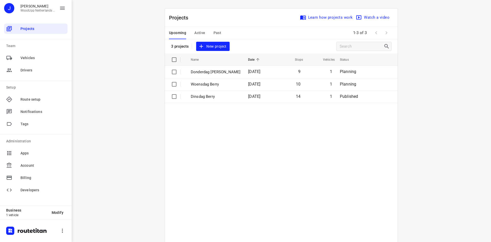
click at [148, 91] on div "i © 2025 Routetitan , © Stadia Maps , © OpenMapTiles © OpenStreetMap contributo…" at bounding box center [282, 121] width 420 height 242
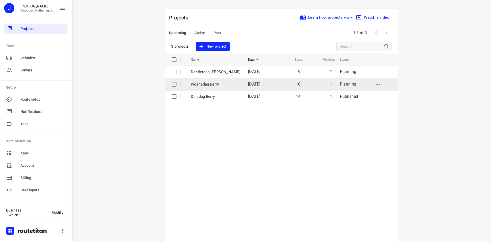
click at [214, 82] on p "Woensdag Berry" at bounding box center [216, 84] width 50 height 6
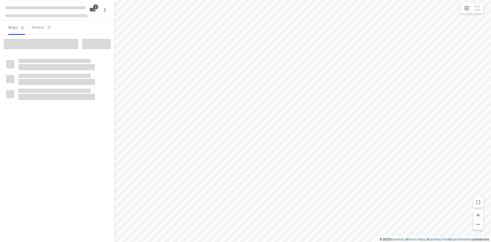
type input "distance"
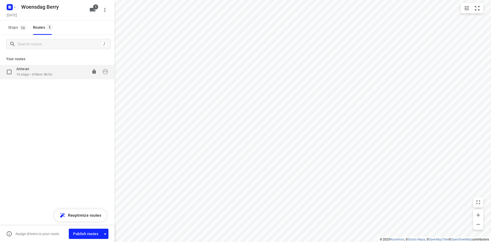
click at [29, 71] on div "Antwan" at bounding box center [34, 70] width 36 height 6
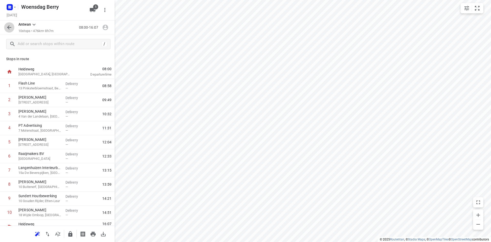
click at [8, 27] on icon "button" at bounding box center [9, 27] width 4 height 4
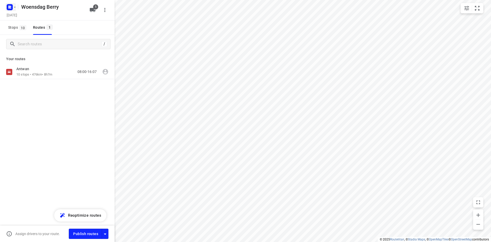
click at [14, 6] on icon "button" at bounding box center [15, 7] width 4 height 4
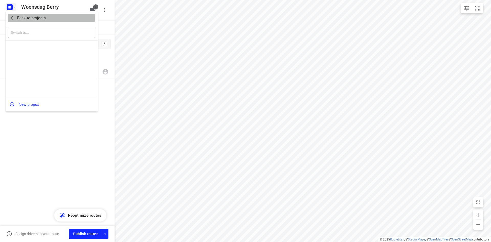
click at [18, 17] on p "Back to projects" at bounding box center [31, 18] width 29 height 6
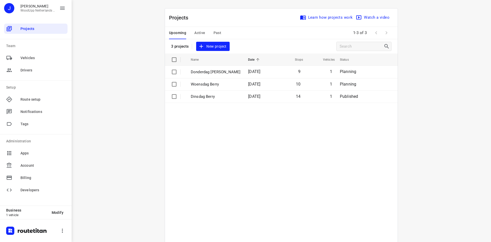
click at [142, 121] on div "i © 2025 Routetitan , © Stadia Maps , © OpenMapTiles © OpenStreetMap contributo…" at bounding box center [282, 121] width 420 height 242
click at [100, 69] on div "i © 2025 Routetitan , © Stadia Maps , © OpenMapTiles © OpenStreetMap contributo…" at bounding box center [282, 121] width 420 height 242
click at [29, 31] on span "Projects" at bounding box center [42, 28] width 45 height 5
click at [110, 81] on div "i © 2025 Routetitan , © Stadia Maps , © OpenMapTiles © OpenStreetMap contributo…" at bounding box center [282, 121] width 420 height 242
click at [27, 31] on span "Projects" at bounding box center [42, 28] width 45 height 5
